Goal: Check status

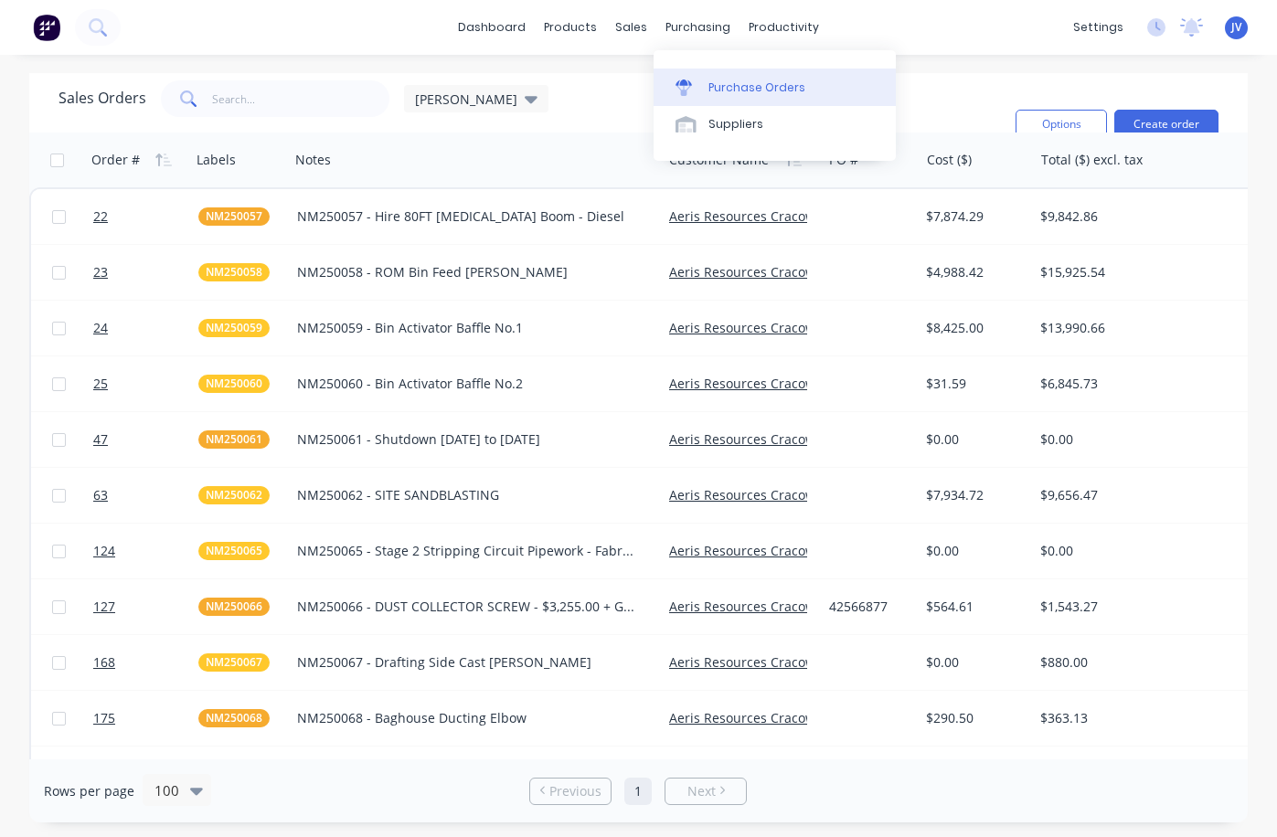
click at [745, 80] on div "Purchase Orders" at bounding box center [757, 88] width 97 height 16
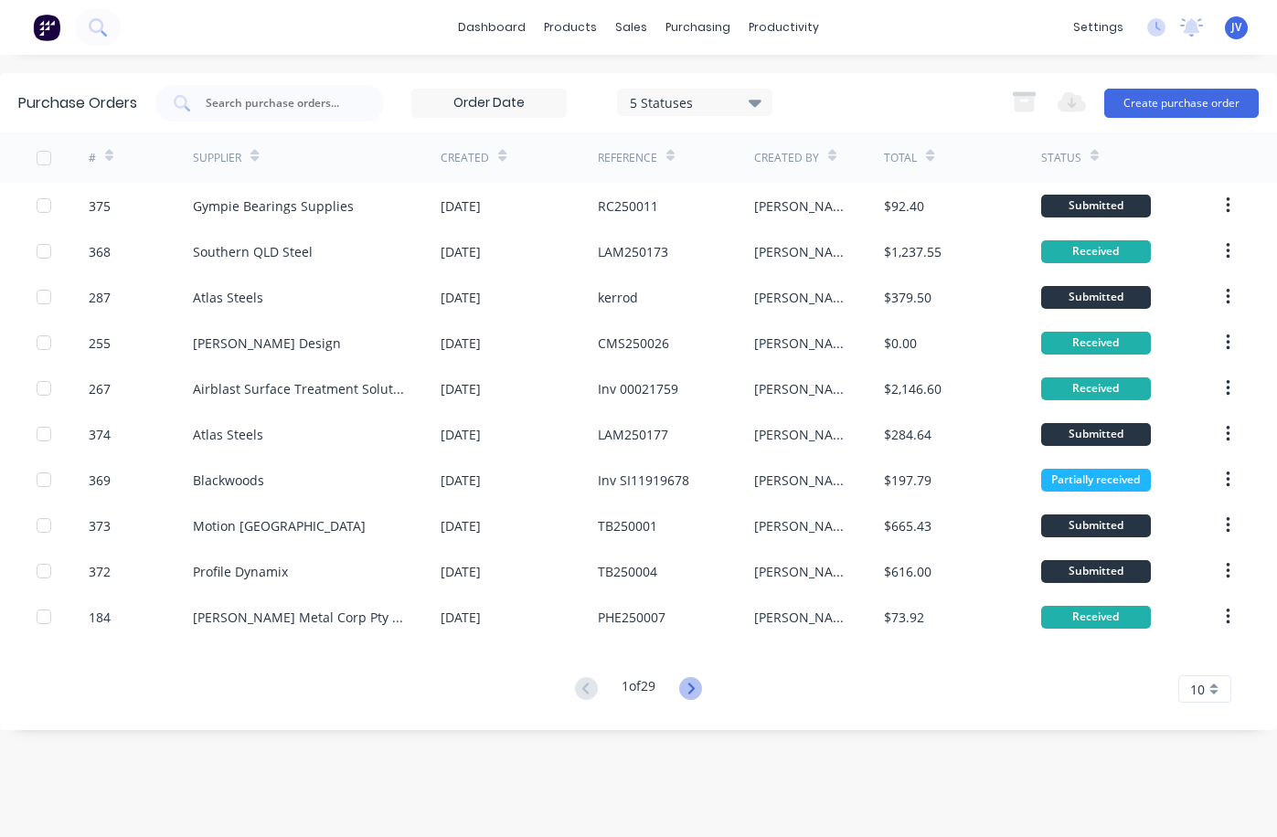
click at [698, 687] on icon at bounding box center [690, 688] width 23 height 23
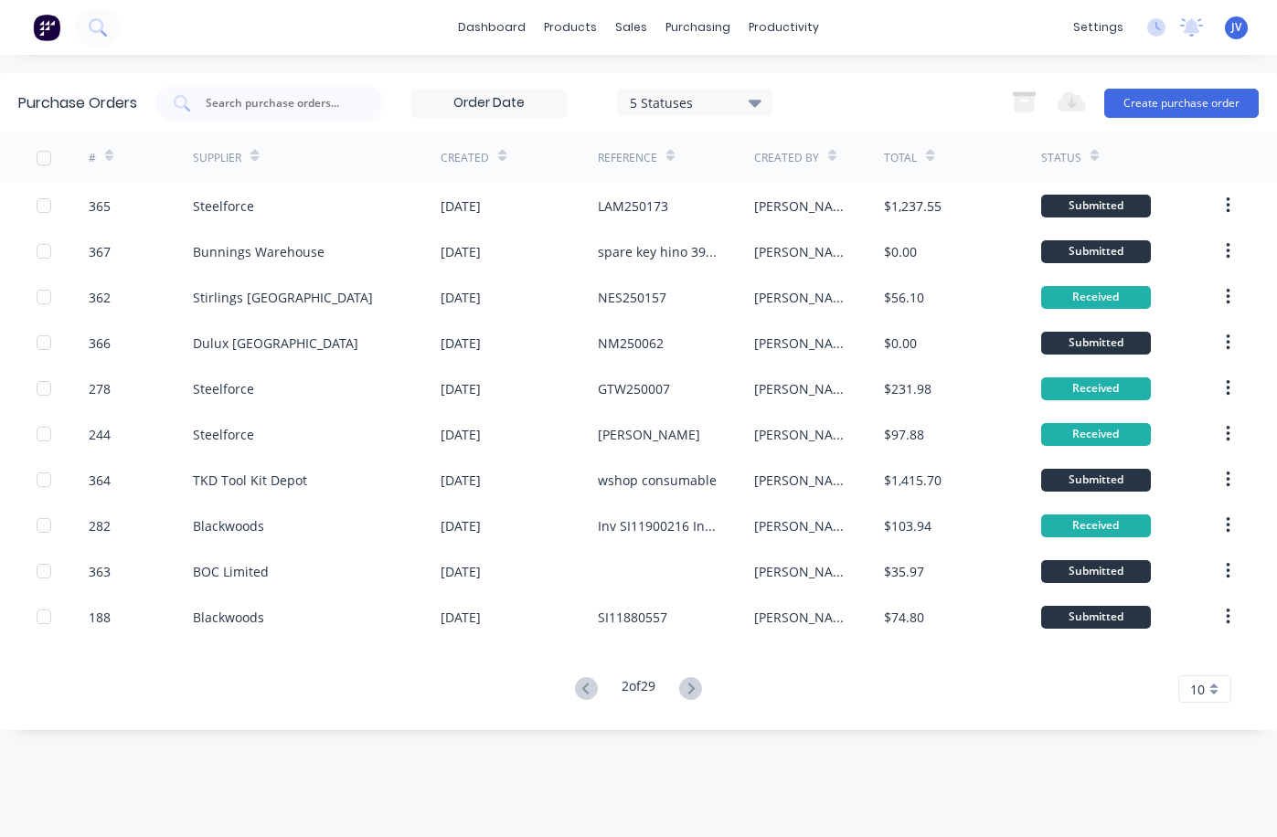
click at [589, 686] on icon at bounding box center [586, 688] width 23 height 23
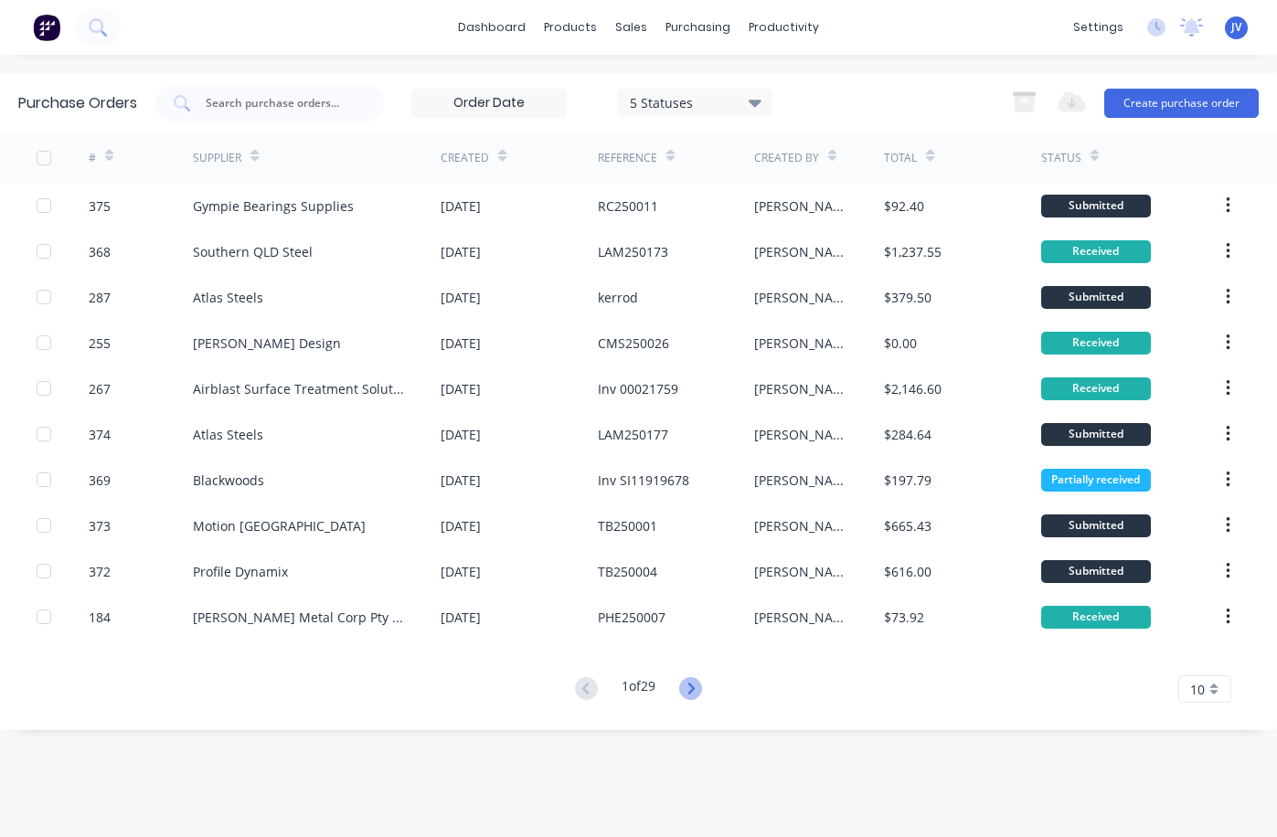
click at [695, 689] on icon at bounding box center [691, 688] width 6 height 11
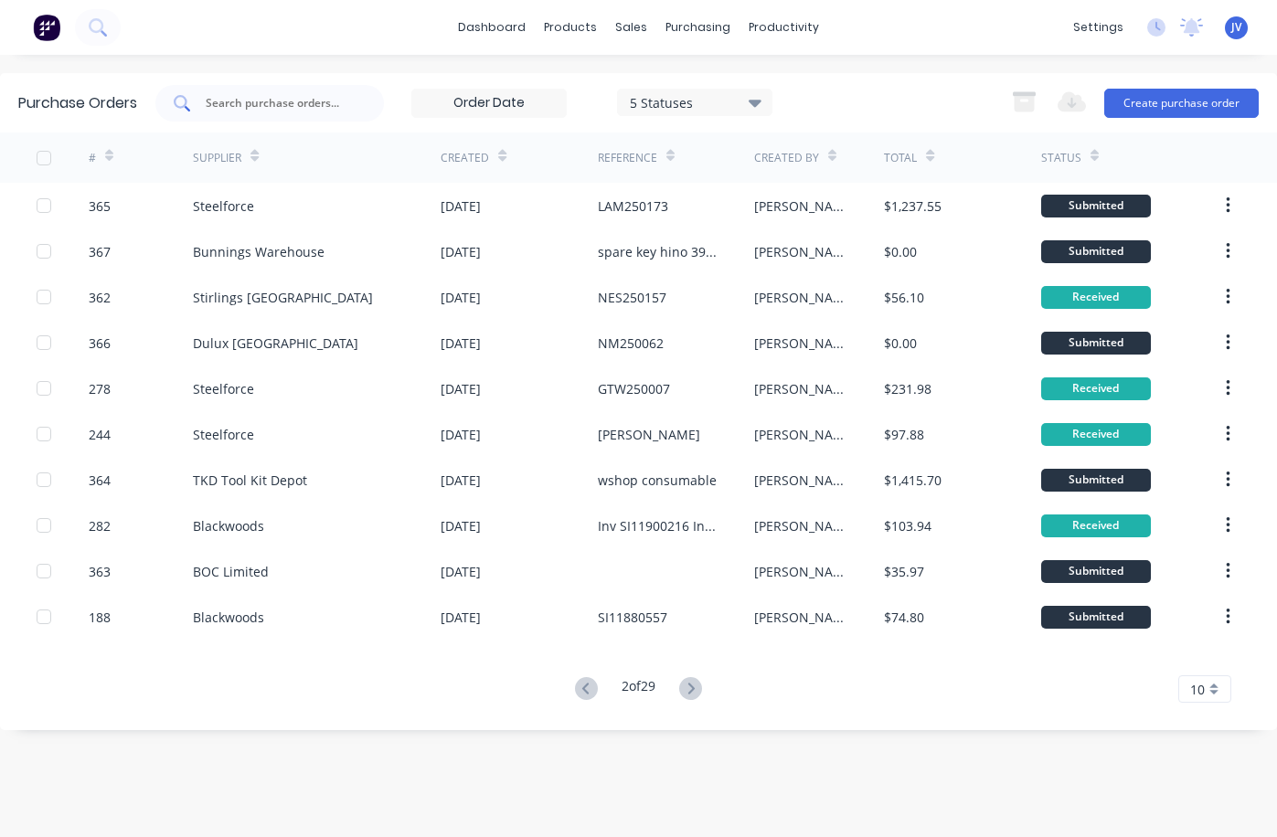
click at [297, 110] on input "text" at bounding box center [280, 103] width 152 height 18
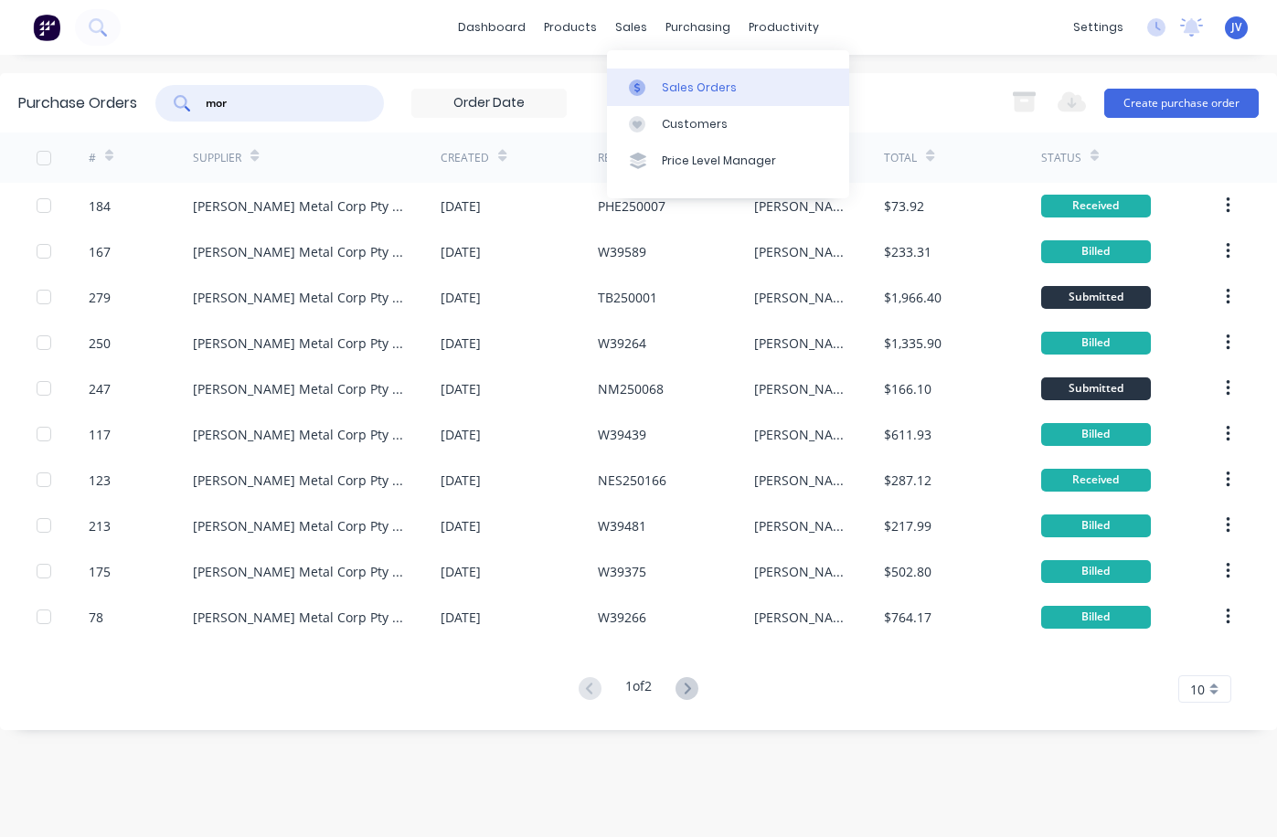
type input "mor"
click at [666, 86] on div "Sales Orders" at bounding box center [699, 88] width 75 height 16
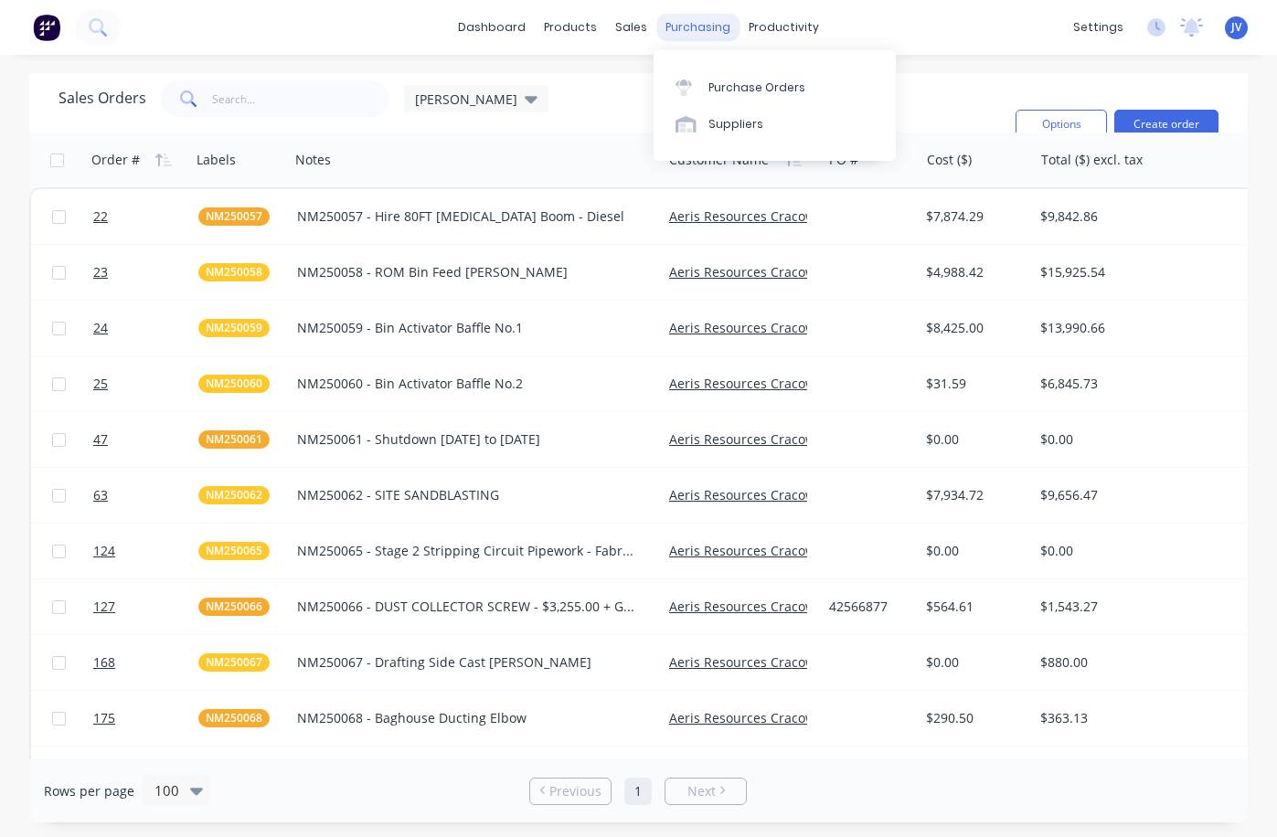
click at [680, 24] on div "purchasing" at bounding box center [697, 27] width 83 height 27
click at [739, 85] on div "Purchase Orders" at bounding box center [757, 88] width 97 height 16
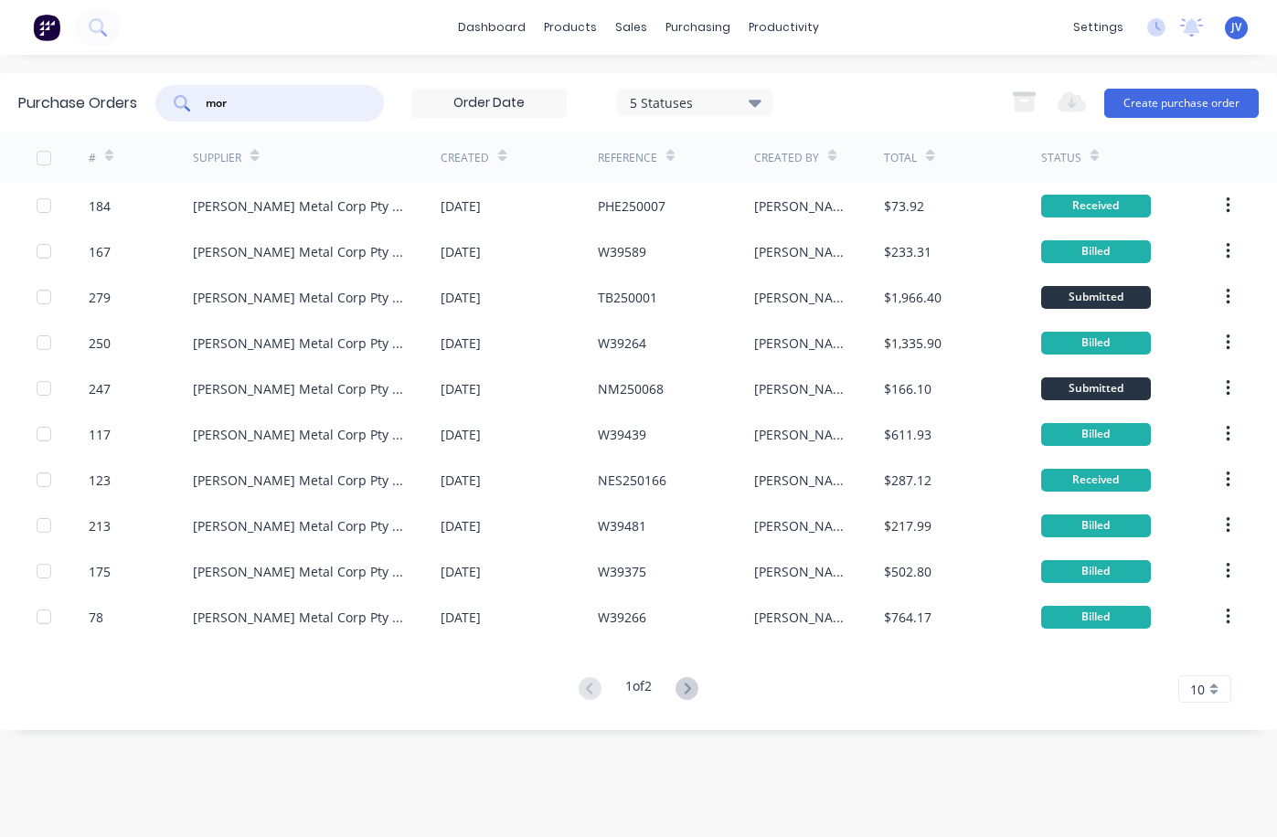
drag, startPoint x: 251, startPoint y: 101, endPoint x: 197, endPoint y: 103, distance: 54.9
click at [197, 103] on div "mor" at bounding box center [269, 103] width 229 height 37
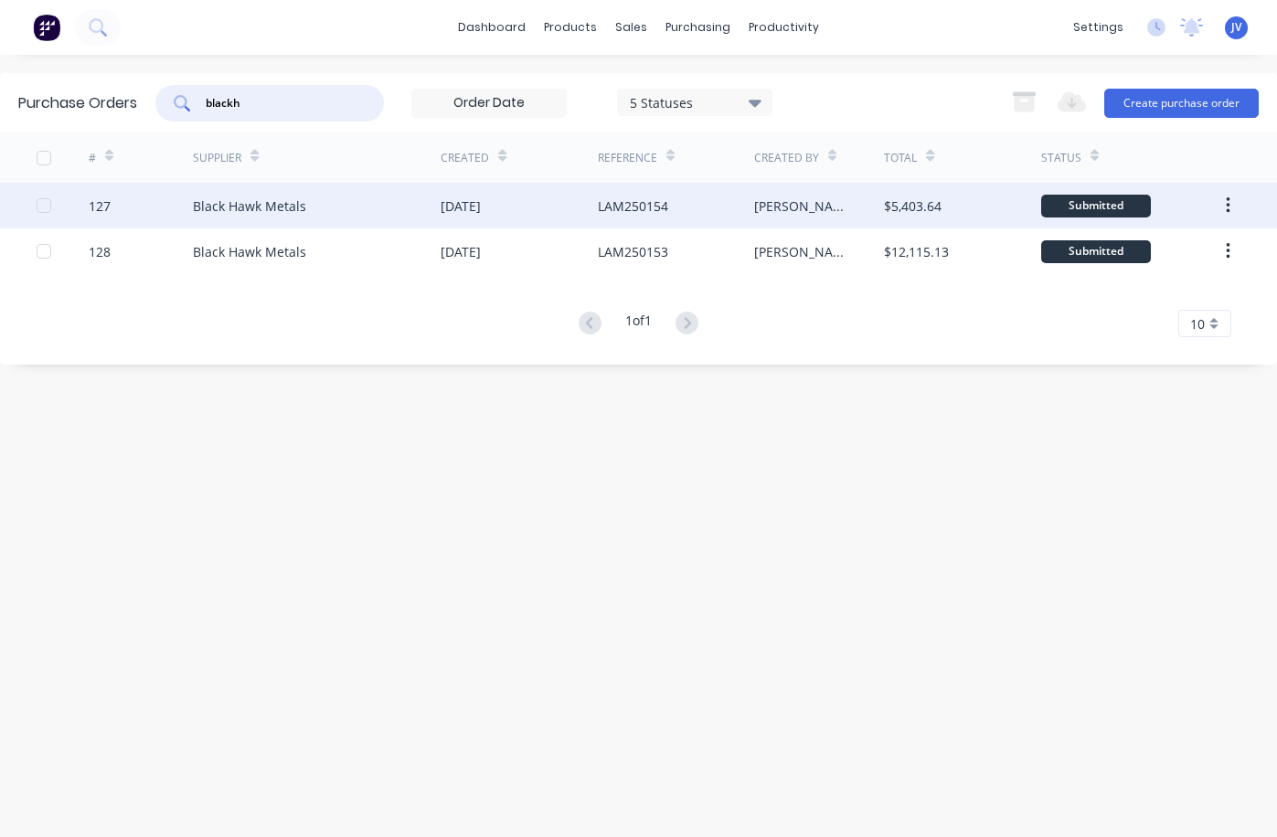
type input "blackh"
click at [623, 207] on div "LAM250154" at bounding box center [633, 206] width 70 height 19
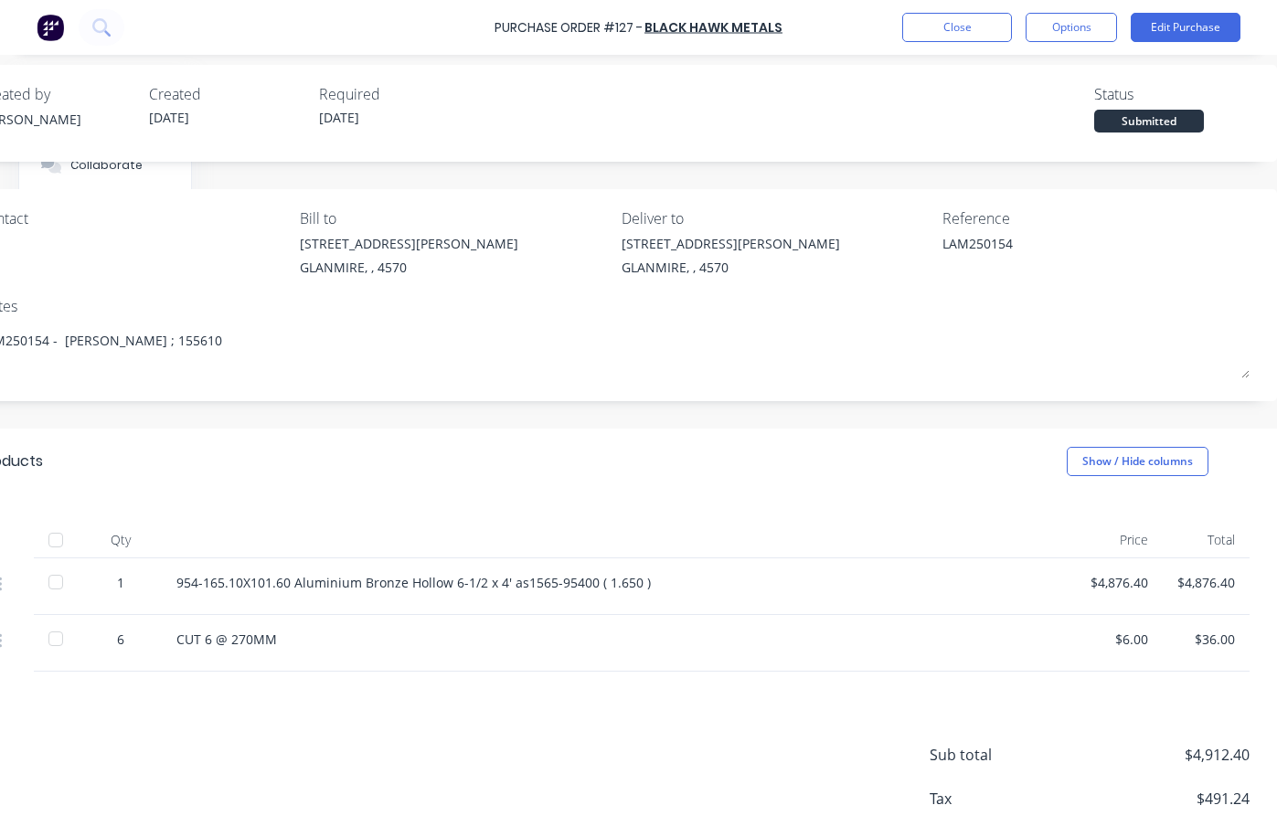
scroll to position [0, 282]
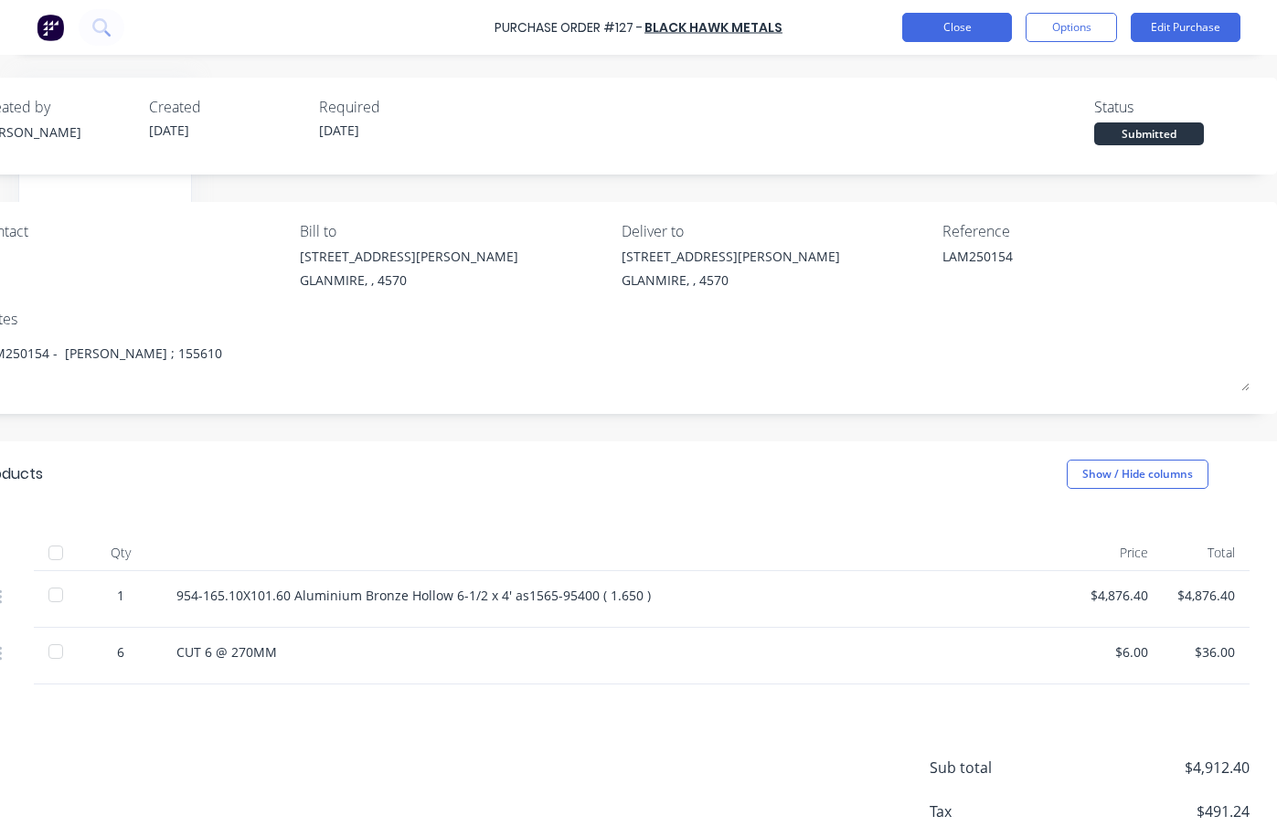
click at [956, 28] on button "Close" at bounding box center [957, 27] width 110 height 29
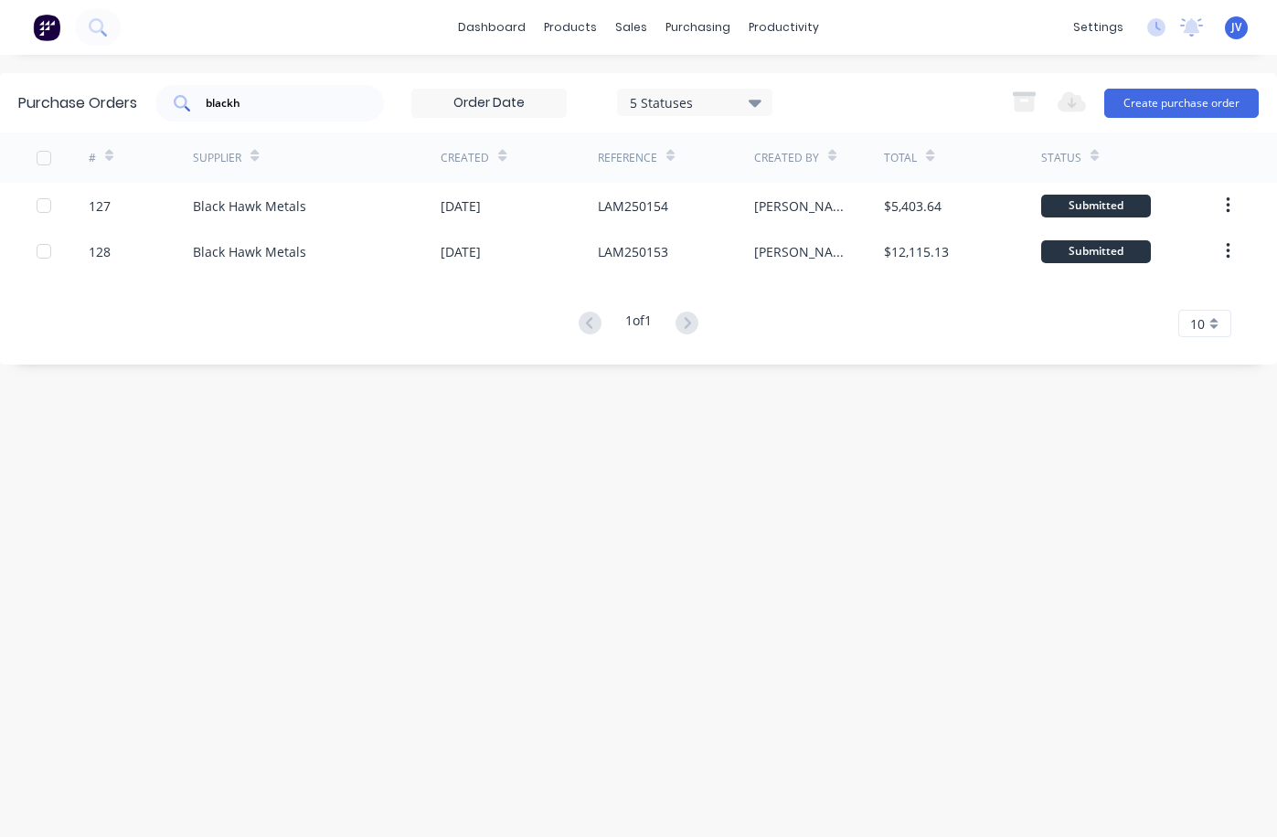
click at [265, 106] on input "blackh" at bounding box center [280, 103] width 152 height 18
type input "b"
